Goal: Navigation & Orientation: Find specific page/section

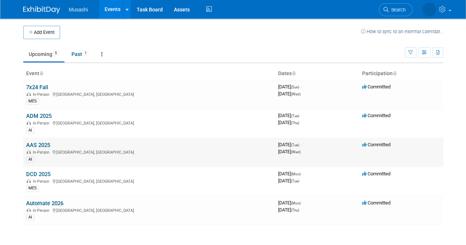
click at [42, 143] on link "AAS 2025" at bounding box center [38, 145] width 24 height 7
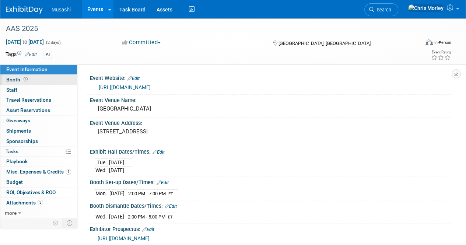
click at [50, 84] on link "Booth" at bounding box center [38, 80] width 77 height 10
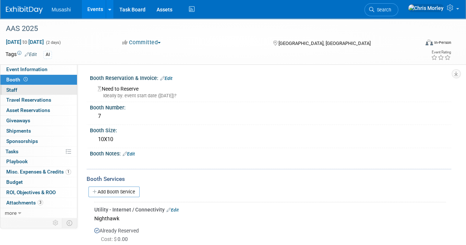
click at [53, 90] on link "0 Staff 0" at bounding box center [38, 90] width 77 height 10
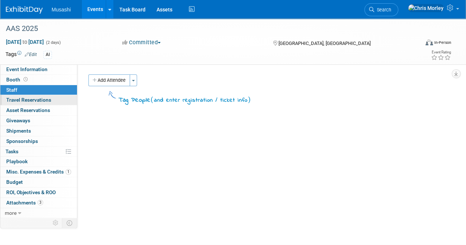
click at [58, 100] on link "0 Travel Reservations 0" at bounding box center [38, 100] width 77 height 10
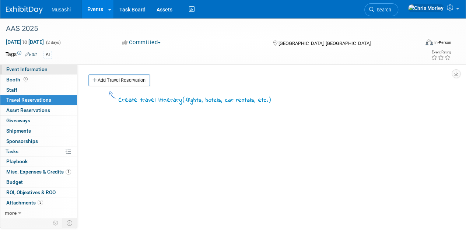
click at [55, 69] on link "Event Information" at bounding box center [38, 69] width 77 height 10
